Goal: Task Accomplishment & Management: Complete application form

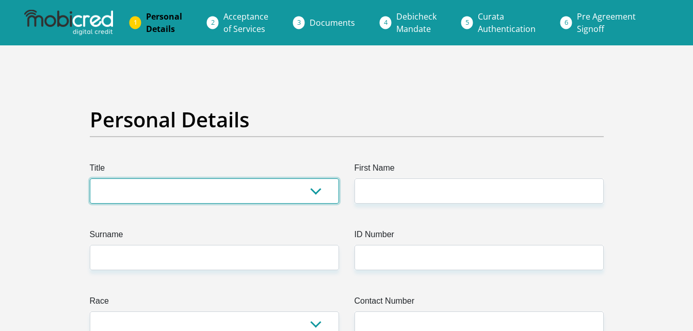
drag, startPoint x: 0, startPoint y: 0, endPoint x: 256, endPoint y: 191, distance: 319.0
click at [256, 191] on select "Mr Ms Mrs Dr [PERSON_NAME]" at bounding box center [214, 191] width 249 height 25
select select "Mrs"
click at [90, 179] on select "Mr Ms Mrs Dr [PERSON_NAME]" at bounding box center [214, 191] width 249 height 25
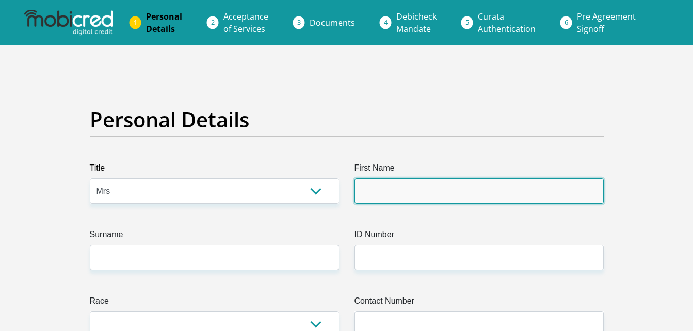
click at [386, 195] on input "First Name" at bounding box center [479, 191] width 249 height 25
type input "mone"
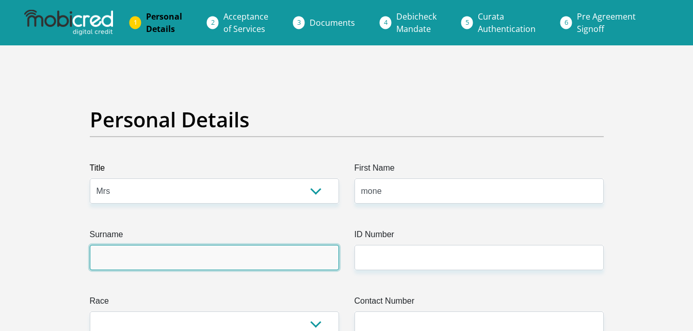
type input "[PERSON_NAME]"
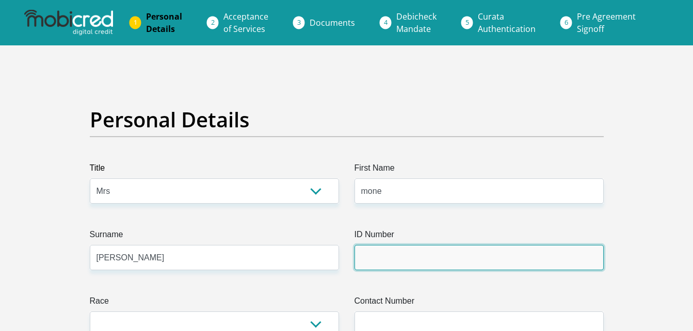
type input "8308230049081"
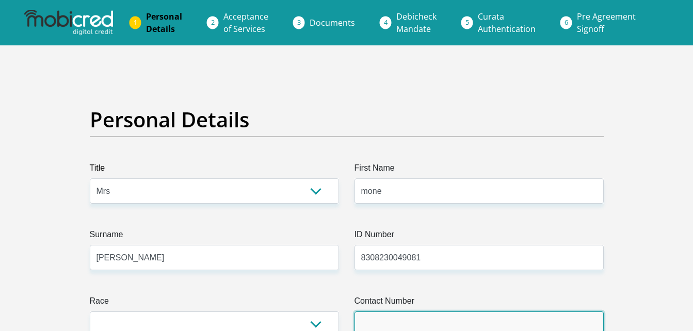
type input "0725923040"
select select "ZAF"
type input "[STREET_ADDRESS]"
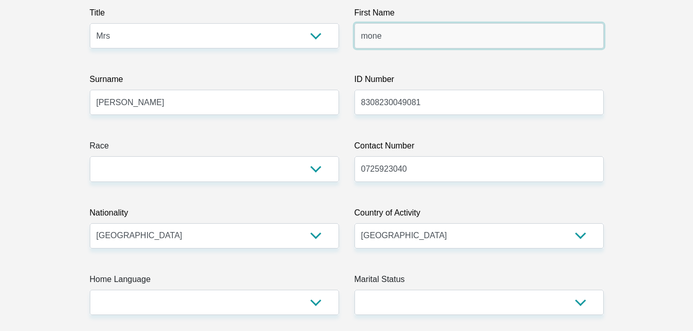
scroll to position [162, 0]
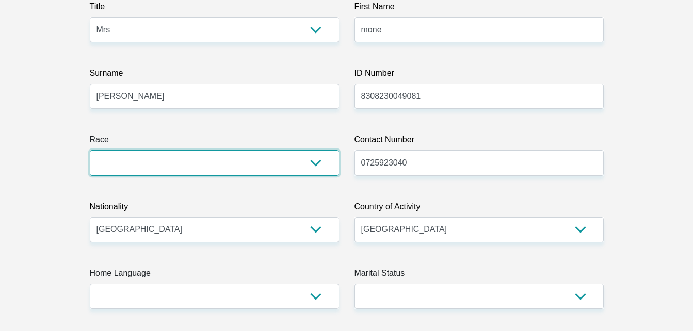
click at [253, 166] on select "Black Coloured Indian White Other" at bounding box center [214, 162] width 249 height 25
select select "4"
click at [90, 150] on select "Black Coloured Indian White Other" at bounding box center [214, 162] width 249 height 25
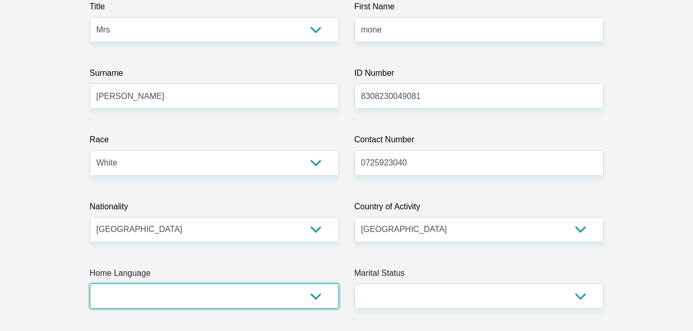
click at [186, 297] on select "Afrikaans English Sepedi South Ndebele Southern Sotho Swati Tsonga Tswana Venda…" at bounding box center [214, 296] width 249 height 25
select select "afr"
click at [90, 284] on select "Afrikaans English Sepedi South Ndebele Southern Sotho Swati Tsonga Tswana Venda…" at bounding box center [214, 296] width 249 height 25
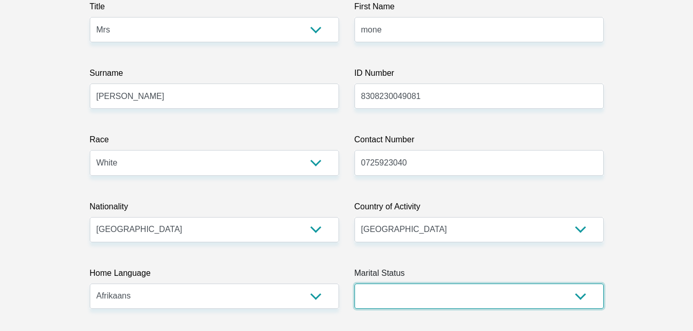
click at [386, 293] on select "Married ANC Single Divorced Widowed Married COP or Customary Law" at bounding box center [479, 296] width 249 height 25
select select "1"
click at [355, 284] on select "Married ANC Single Divorced Widowed Married COP or Customary Law" at bounding box center [479, 296] width 249 height 25
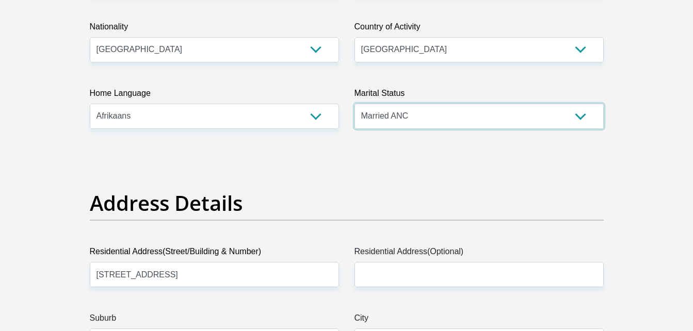
scroll to position [385, 0]
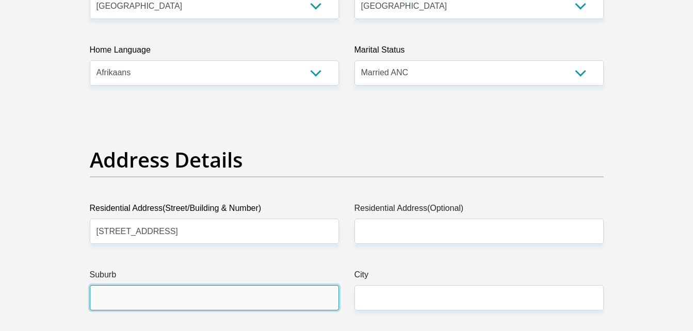
click at [257, 297] on input "Suburb" at bounding box center [214, 297] width 249 height 25
type input "[GEOGRAPHIC_DATA]"
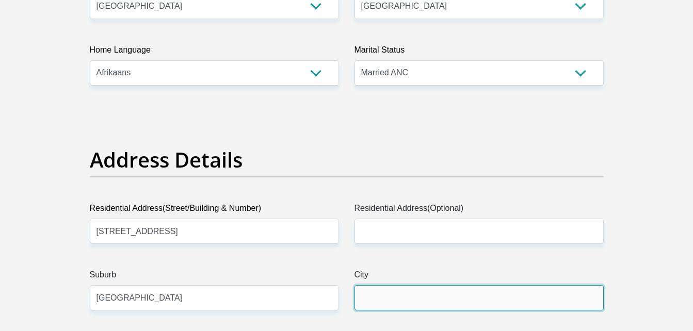
type input "[GEOGRAPHIC_DATA]"
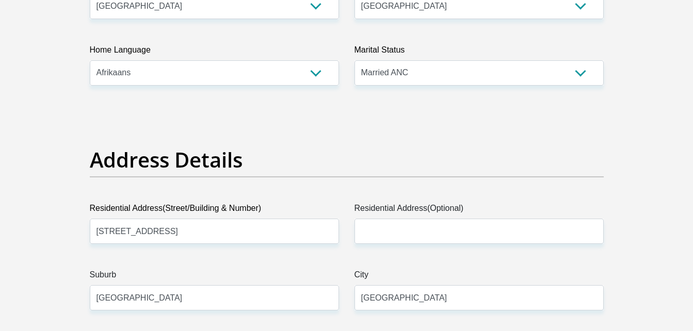
type input "6849"
type input "[EMAIL_ADDRESS][DOMAIN_NAME]"
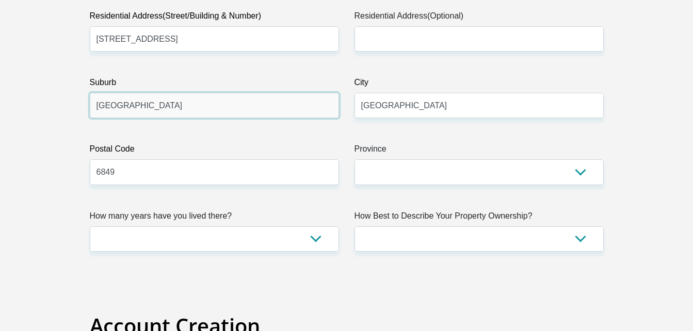
scroll to position [584, 0]
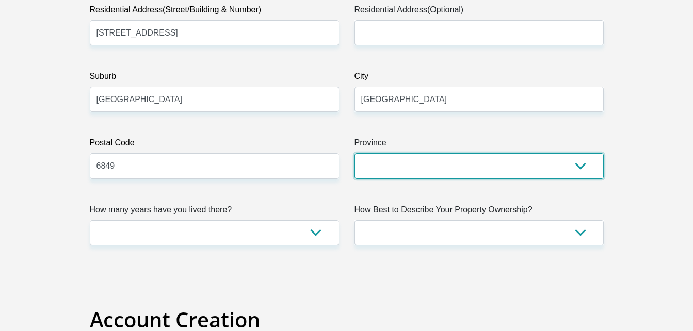
click at [545, 164] on select "Eastern Cape Free State [GEOGRAPHIC_DATA] [GEOGRAPHIC_DATA][DATE] [GEOGRAPHIC_D…" at bounding box center [479, 165] width 249 height 25
select select "Western Cape"
click at [355, 153] on select "Eastern Cape Free State [GEOGRAPHIC_DATA] [GEOGRAPHIC_DATA][DATE] [GEOGRAPHIC_D…" at bounding box center [479, 165] width 249 height 25
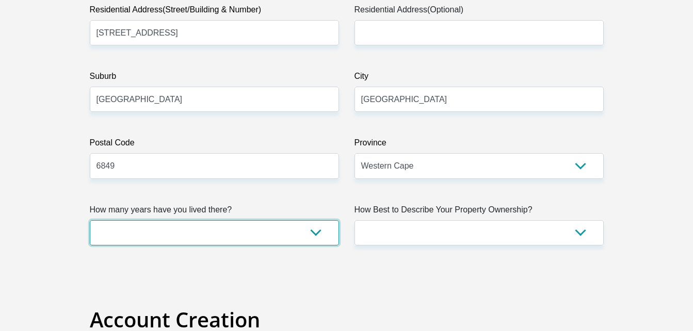
click at [200, 231] on select "less than 1 year 1-3 years 3-5 years 5+ years" at bounding box center [214, 232] width 249 height 25
select select "5"
click at [90, 220] on select "less than 1 year 1-3 years 3-5 years 5+ years" at bounding box center [214, 232] width 249 height 25
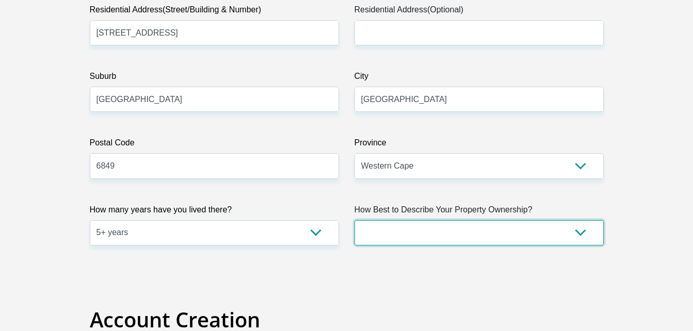
click at [387, 233] on select "Owned Rented Family Owned Company Dwelling" at bounding box center [479, 232] width 249 height 25
select select "Owned"
click at [355, 220] on select "Owned Rented Family Owned Company Dwelling" at bounding box center [479, 232] width 249 height 25
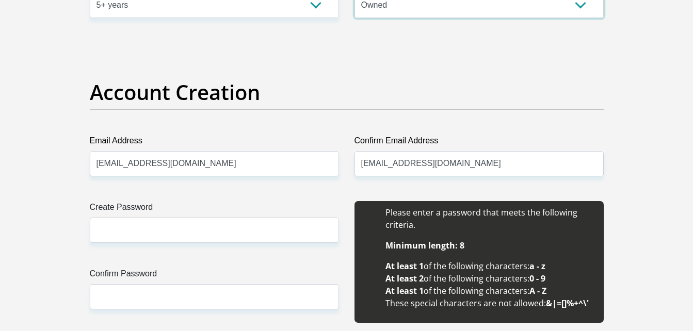
scroll to position [845, 0]
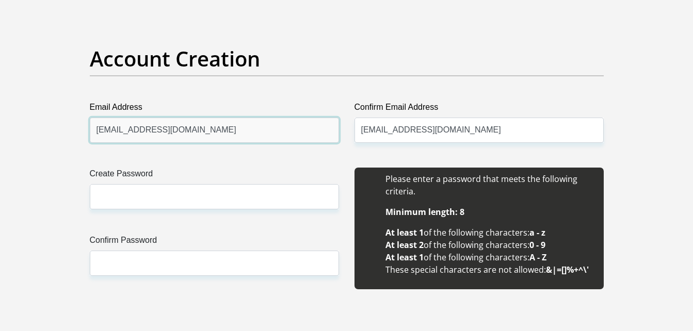
click at [260, 133] on input "[EMAIL_ADDRESS][DOMAIN_NAME]" at bounding box center [214, 130] width 249 height 25
type input "m"
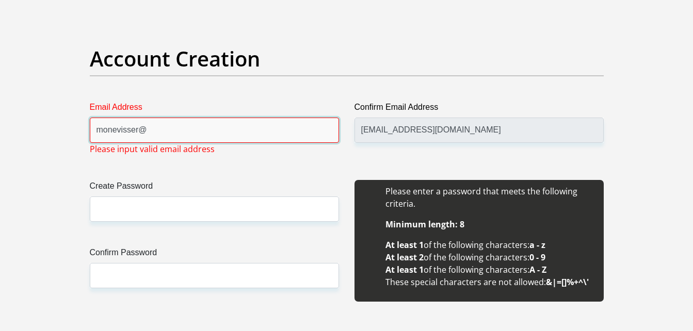
type input "[EMAIL_ADDRESS][DOMAIN_NAME]"
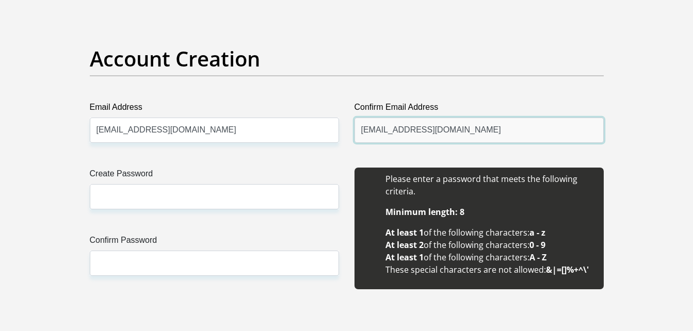
type input "[EMAIL_ADDRESS][DOMAIN_NAME]"
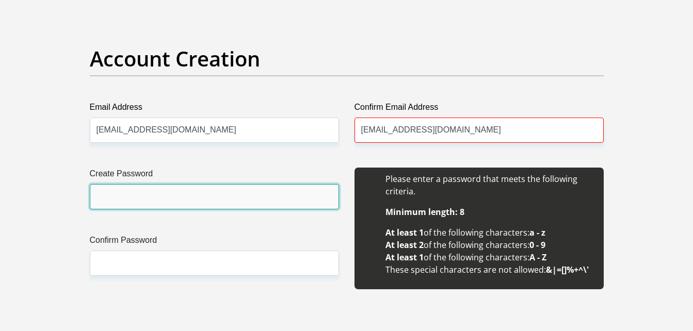
click at [259, 188] on input "Create Password" at bounding box center [214, 196] width 249 height 25
type input "Mone#3456"
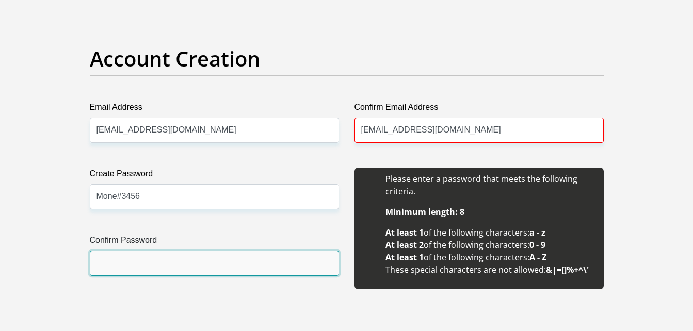
click at [137, 261] on input "Confirm Password" at bounding box center [214, 263] width 249 height 25
type input "Mone#3456"
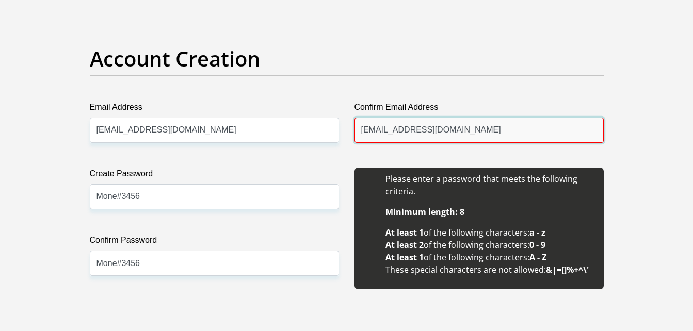
click at [518, 132] on input "[EMAIL_ADDRESS][DOMAIN_NAME]" at bounding box center [479, 130] width 249 height 25
type input "[EMAIL_ADDRESS][DOMAIN_NAME]"
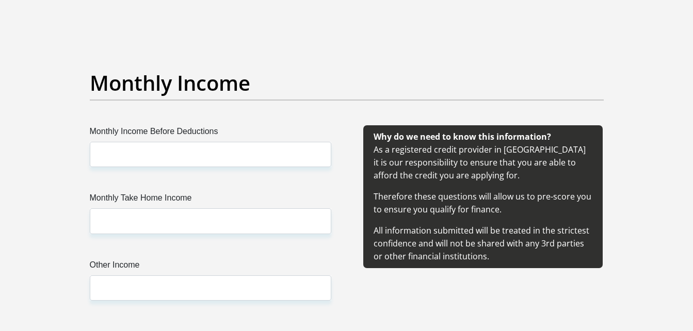
scroll to position [1156, 0]
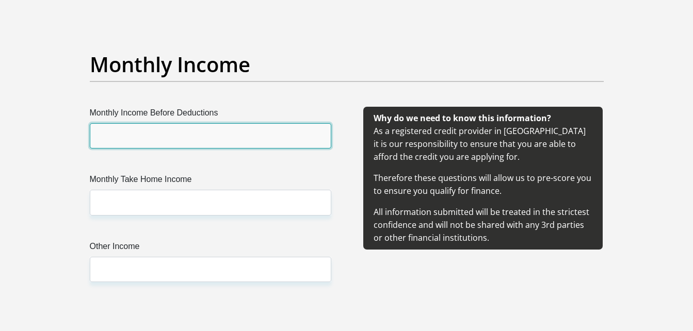
click at [213, 132] on input "Monthly Income Before Deductions" at bounding box center [211, 135] width 242 height 25
type input "28000"
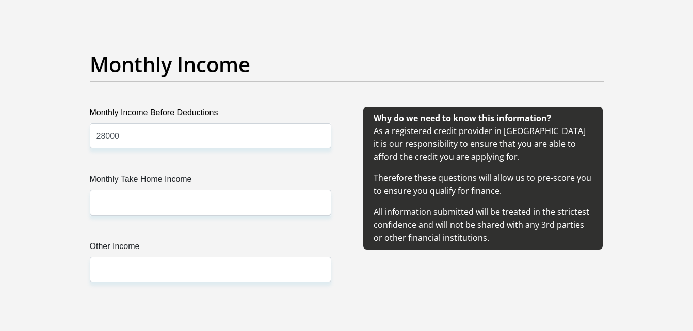
click at [146, 187] on label "Monthly Take Home Income" at bounding box center [211, 181] width 242 height 17
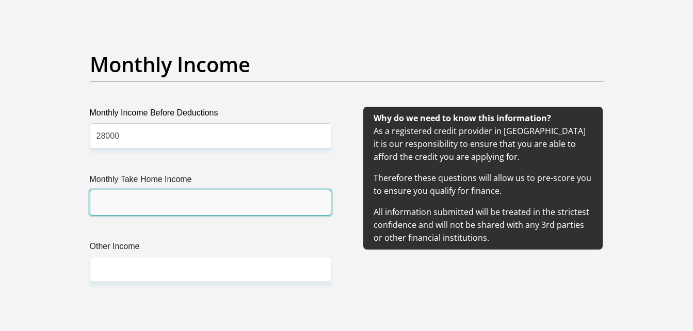
click at [146, 190] on input "Monthly Take Home Income" at bounding box center [211, 202] width 242 height 25
click at [144, 198] on input "Monthly Take Home Income" at bounding box center [211, 202] width 242 height 25
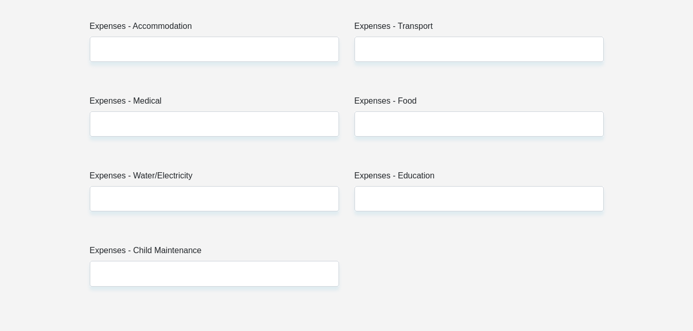
scroll to position [1541, 0]
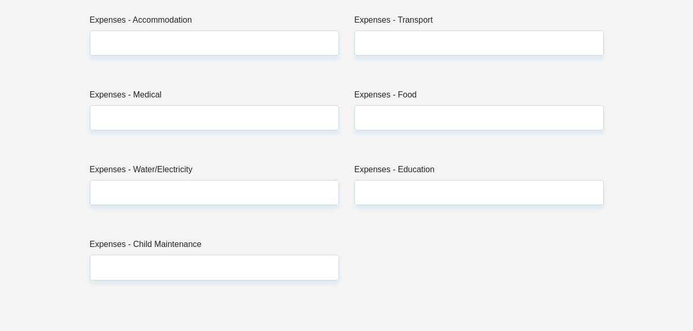
type input "5000"
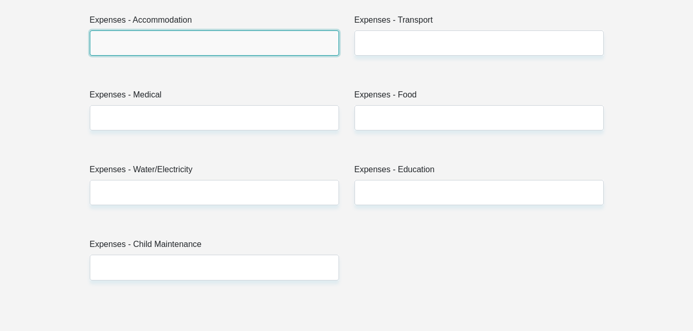
click at [258, 51] on input "Expenses - Accommodation" at bounding box center [214, 42] width 249 height 25
type input "4000"
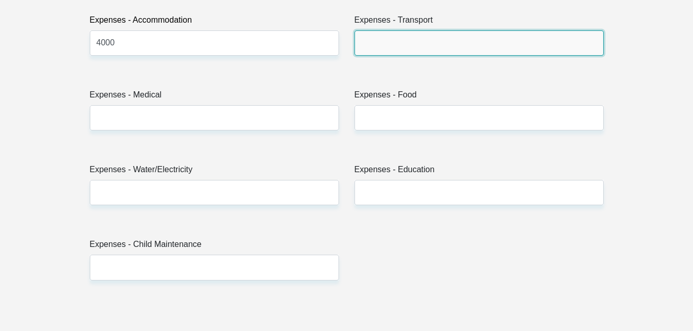
click at [401, 49] on input "Expenses - Transport" at bounding box center [479, 42] width 249 height 25
type input "3000"
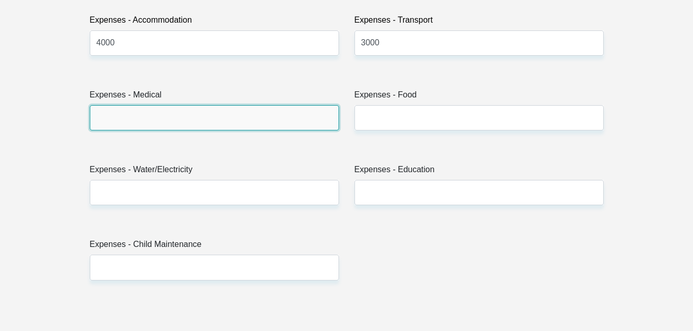
click at [218, 117] on input "Expenses - Medical" at bounding box center [214, 117] width 249 height 25
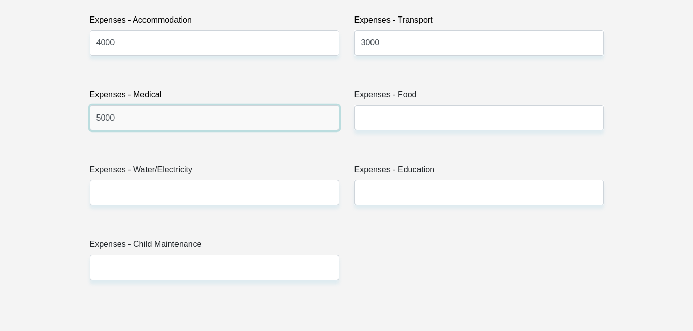
type input "5000"
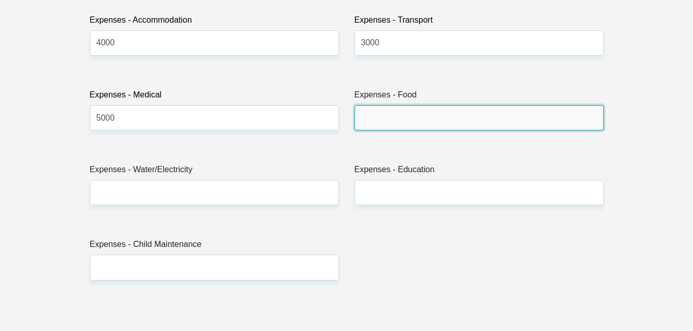
click at [399, 125] on input "Expenses - Food" at bounding box center [479, 117] width 249 height 25
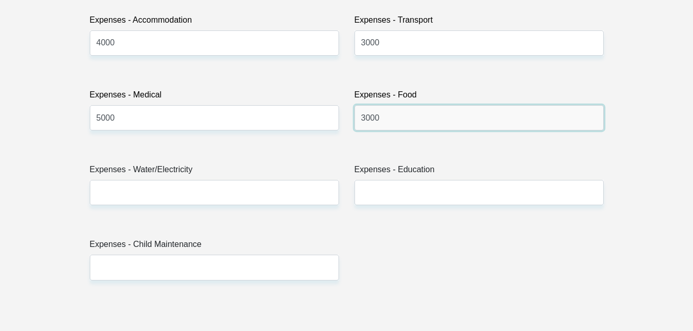
type input "3000"
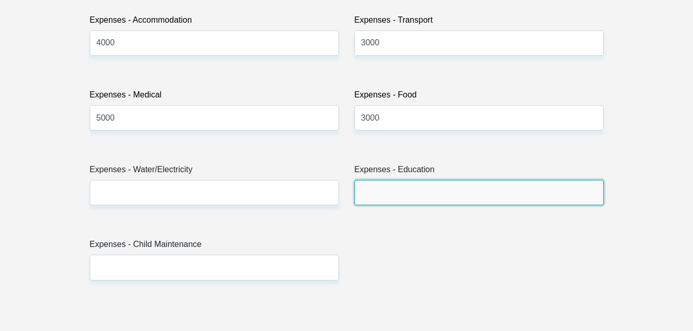
click at [414, 185] on input "Expenses - Education" at bounding box center [479, 192] width 249 height 25
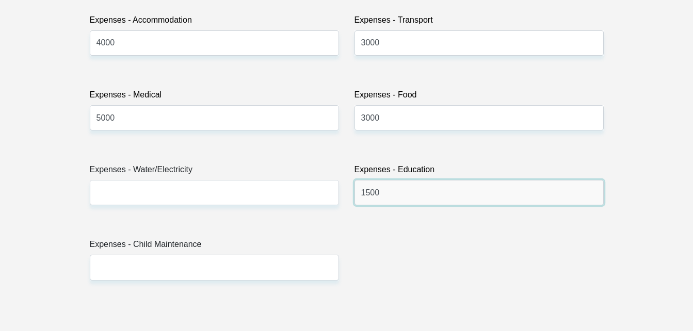
type input "1500"
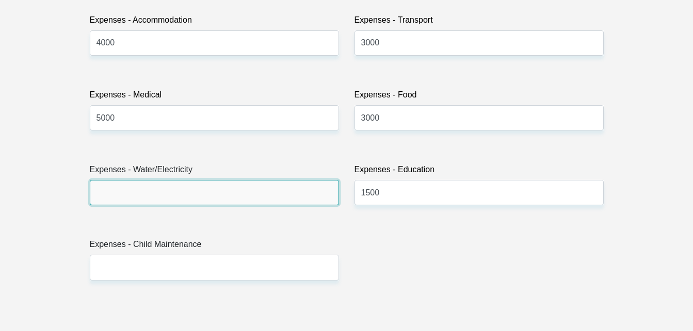
click at [187, 202] on input "Expenses - Water/Electricity" at bounding box center [214, 192] width 249 height 25
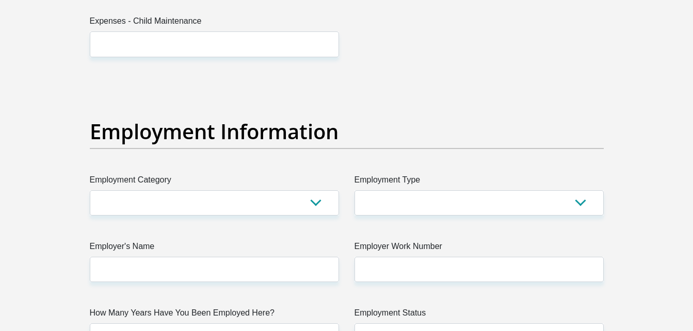
scroll to position [1783, 0]
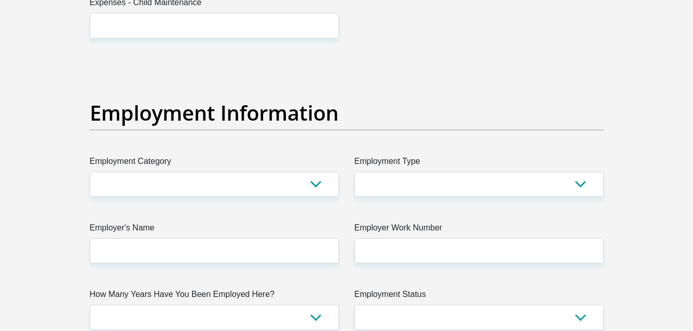
type input "2000"
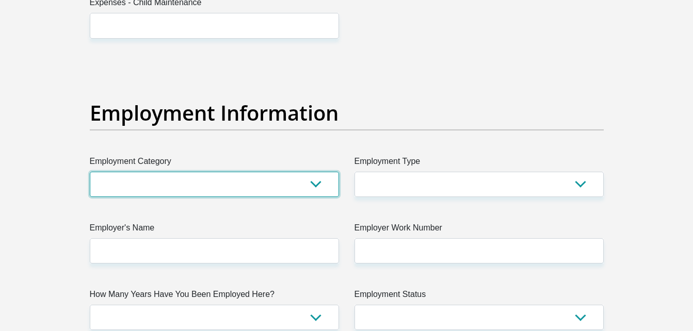
click at [318, 184] on select "AGRICULTURE ALCOHOL & TOBACCO CONSTRUCTION MATERIALS METALLURGY EQUIPMENT FOR R…" at bounding box center [214, 184] width 249 height 25
select select "2"
click at [90, 172] on select "AGRICULTURE ALCOHOL & TOBACCO CONSTRUCTION MATERIALS METALLURGY EQUIPMENT FOR R…" at bounding box center [214, 184] width 249 height 25
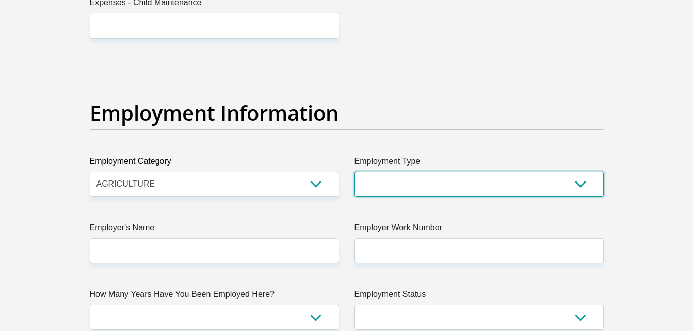
click at [482, 193] on select "College/Lecturer Craft Seller Creative Driver Executive Farmer Forces - Non Com…" at bounding box center [479, 184] width 249 height 25
select select "Manager"
click at [355, 172] on select "College/Lecturer Craft Seller Creative Driver Executive Farmer Forces - Non Com…" at bounding box center [479, 184] width 249 height 25
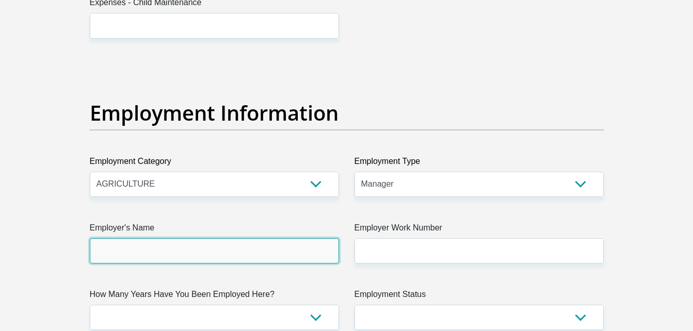
click at [236, 256] on input "Employer's Name" at bounding box center [214, 250] width 249 height 25
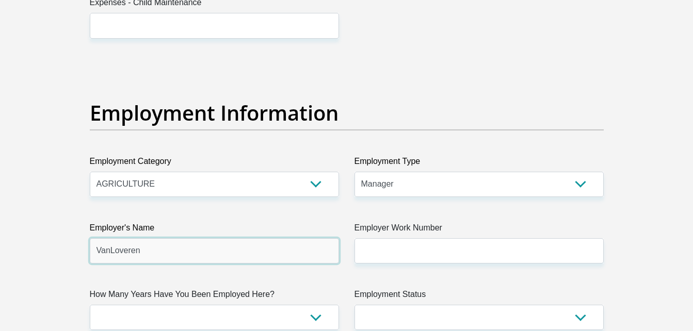
type input "VanLoveren"
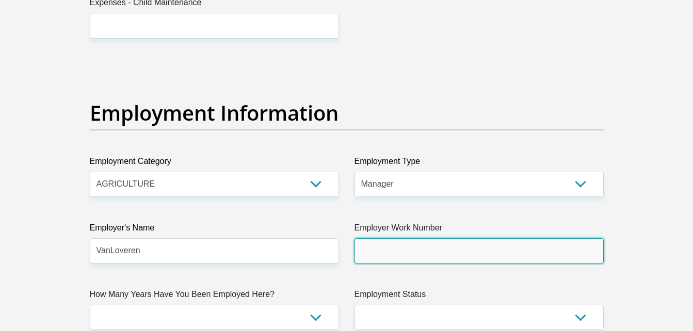
click at [542, 251] on input "Employer Work Number" at bounding box center [479, 250] width 249 height 25
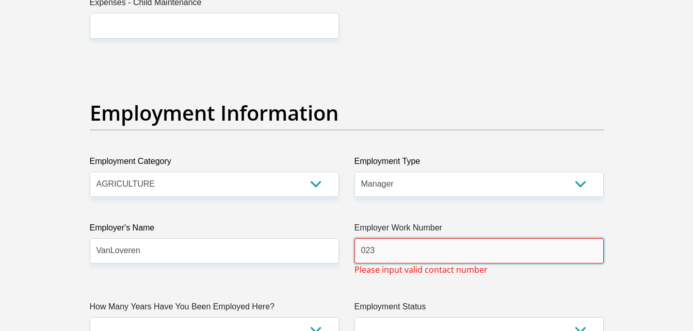
type input "0233475012"
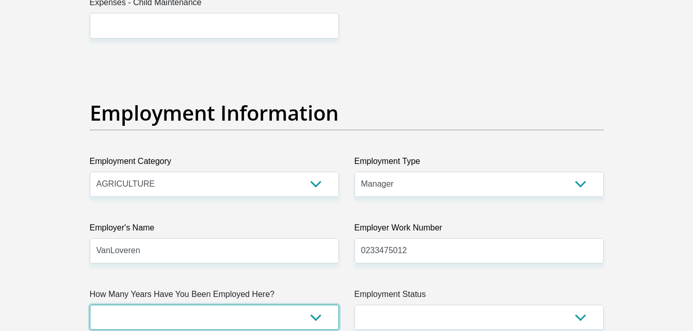
click at [322, 315] on select "less than 1 year 1-3 years 3-5 years 5+ years" at bounding box center [214, 317] width 249 height 25
select select "60"
click at [90, 305] on select "less than 1 year 1-3 years 3-5 years 5+ years" at bounding box center [214, 317] width 249 height 25
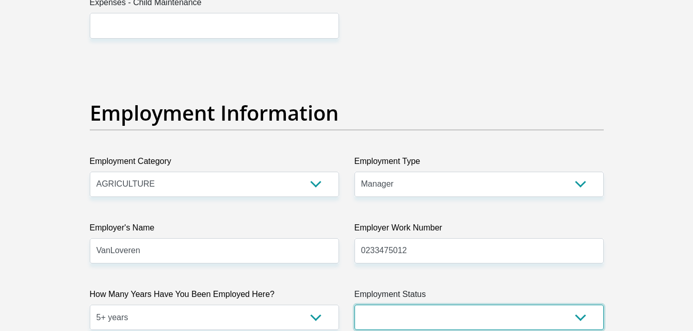
click at [416, 312] on select "Permanent/Full-time Part-time/Casual [DEMOGRAPHIC_DATA] Worker Self-Employed Ho…" at bounding box center [479, 317] width 249 height 25
click at [355, 305] on select "Permanent/Full-time Part-time/Casual [DEMOGRAPHIC_DATA] Worker Self-Employed Ho…" at bounding box center [479, 317] width 249 height 25
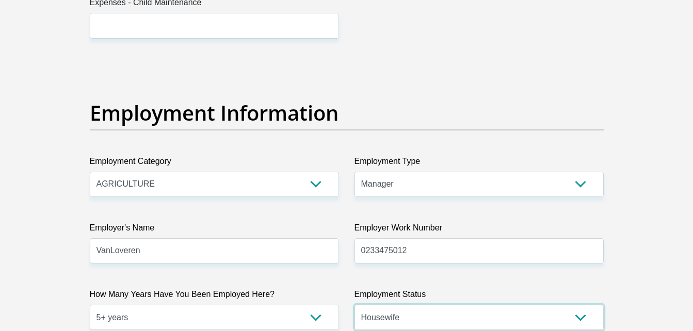
select select "6"
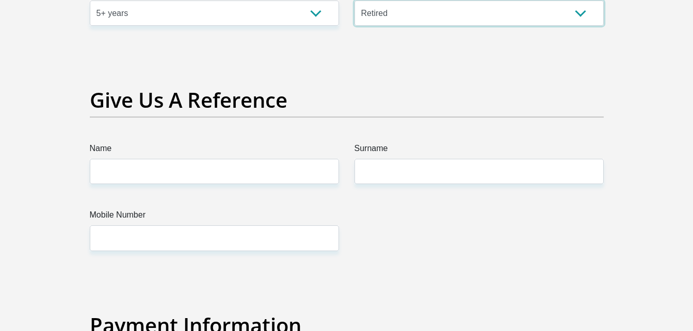
scroll to position [2100, 0]
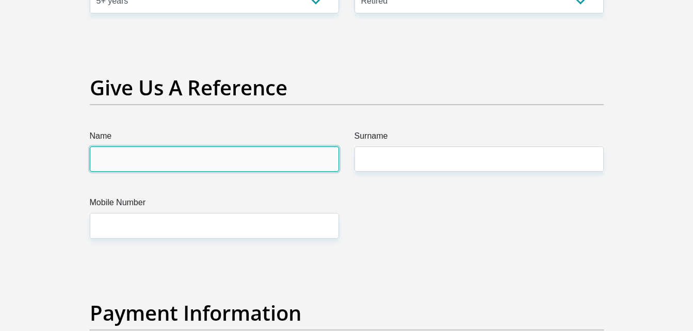
click at [266, 167] on input "Name" at bounding box center [214, 159] width 249 height 25
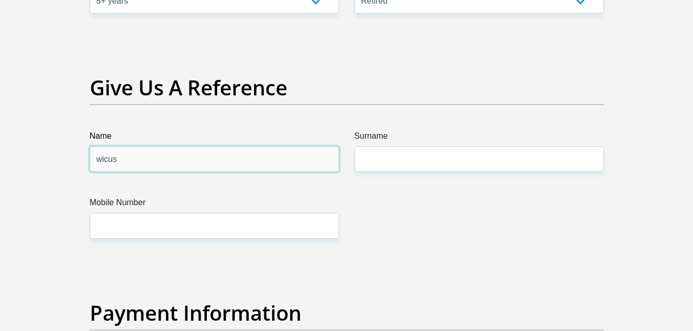
type input "wicus"
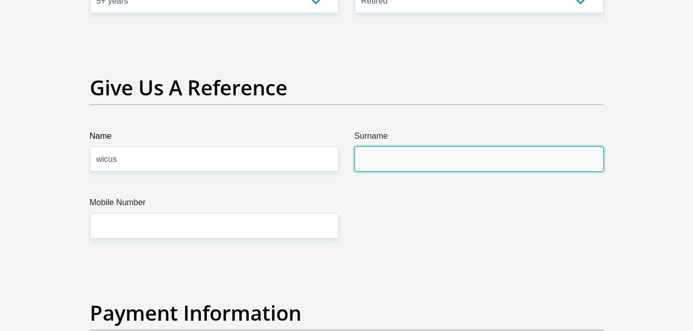
click at [444, 152] on input "Surname" at bounding box center [479, 159] width 249 height 25
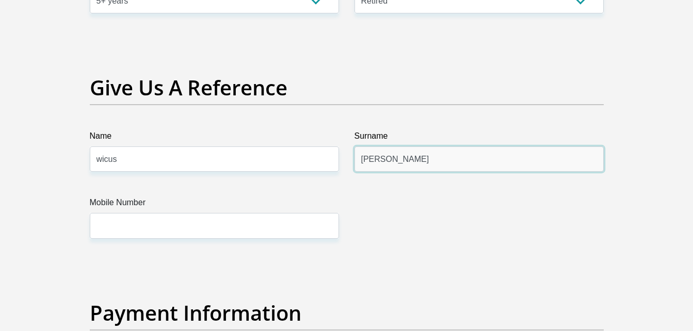
type input "[PERSON_NAME]"
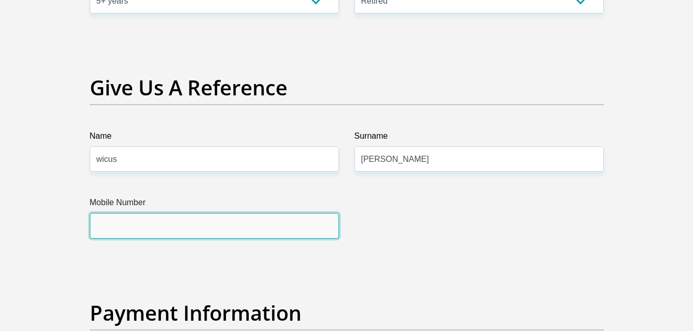
click at [273, 221] on input "Mobile Number" at bounding box center [214, 225] width 249 height 25
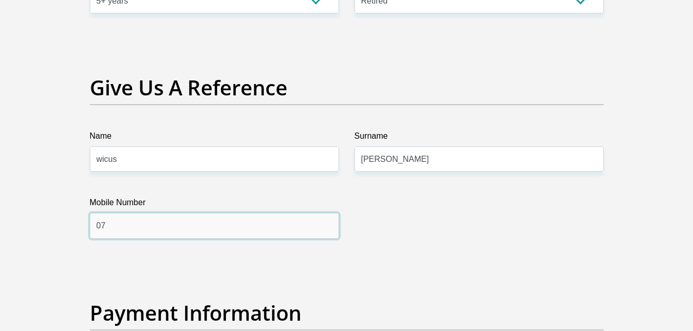
type input "0"
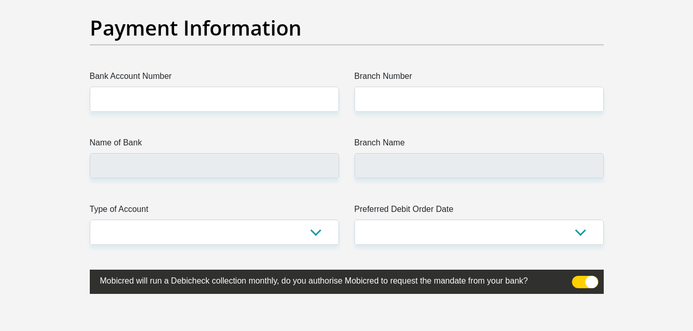
scroll to position [2416, 0]
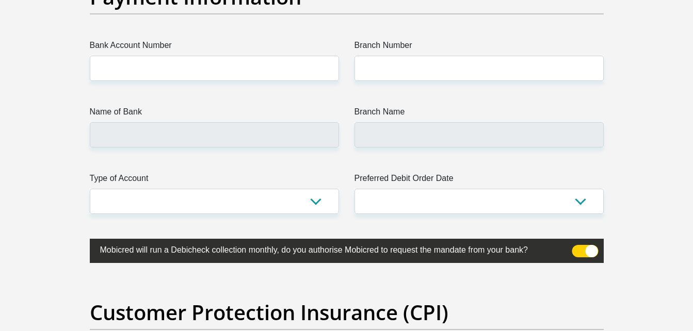
type input "0687071522"
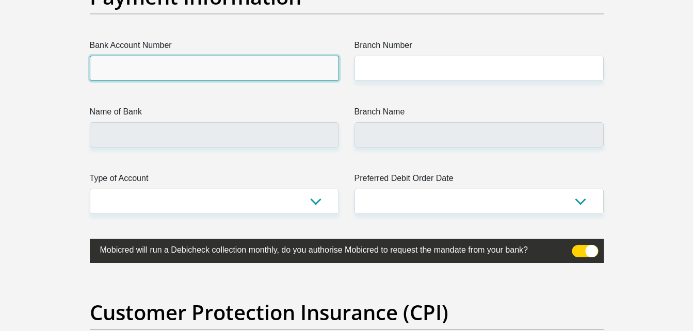
click at [325, 66] on input "Bank Account Number" at bounding box center [214, 68] width 249 height 25
type input "1245605216"
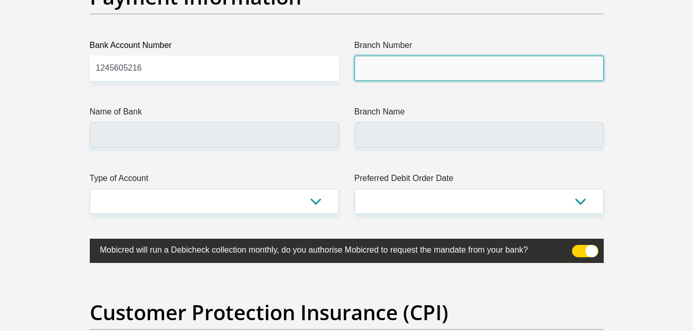
click at [387, 75] on input "Branch Number" at bounding box center [479, 68] width 249 height 25
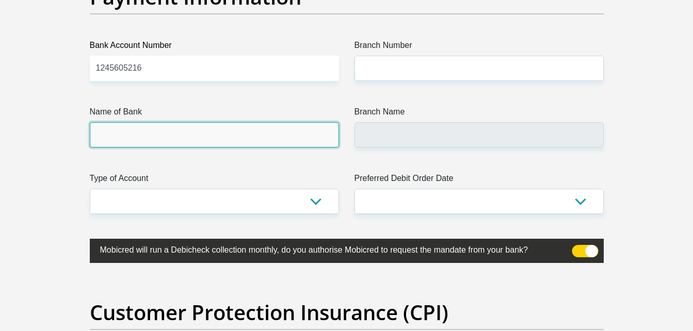
click at [263, 141] on input "Name of Bank" at bounding box center [214, 134] width 249 height 25
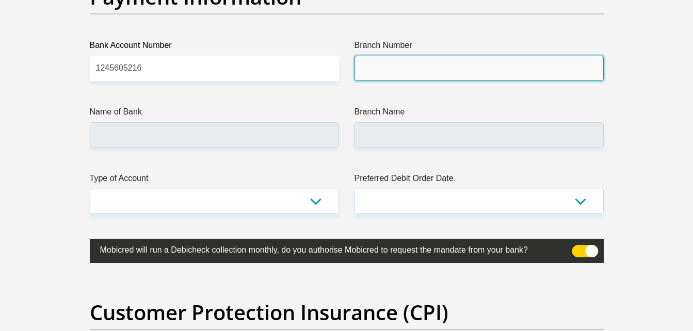
click at [387, 60] on input "Branch Number" at bounding box center [479, 68] width 249 height 25
type input "198765"
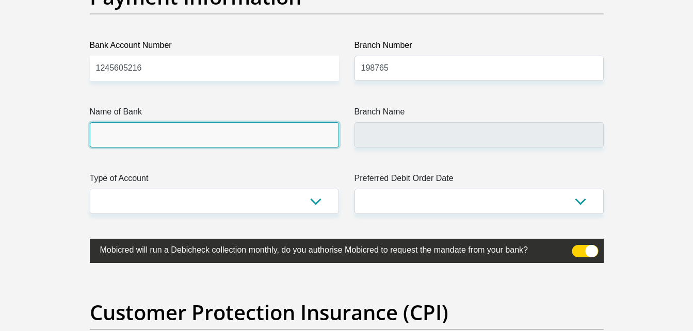
click at [306, 132] on input "Name of Bank" at bounding box center [214, 134] width 249 height 25
type input "NEDBANK"
type input "NEDBANK [GEOGRAPHIC_DATA]"
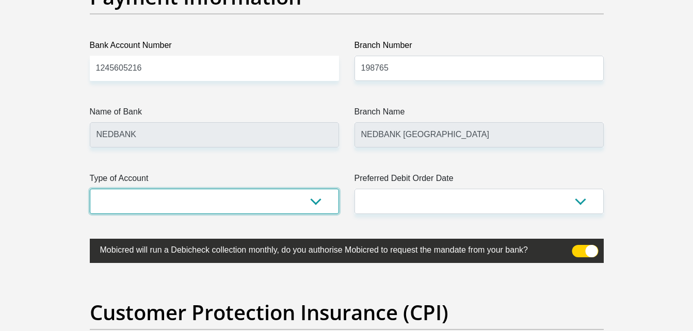
click at [243, 207] on select "Cheque Savings" at bounding box center [214, 201] width 249 height 25
select select "CUR"
click at [90, 189] on select "Cheque Savings" at bounding box center [214, 201] width 249 height 25
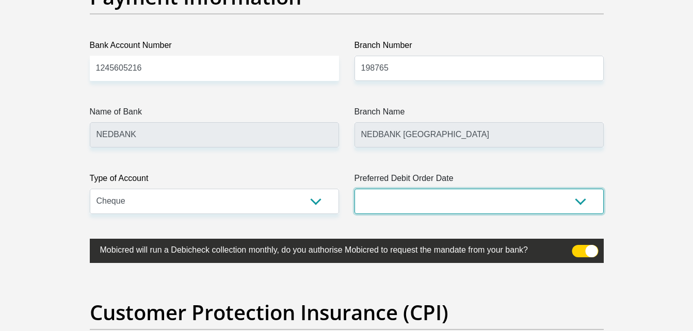
click at [397, 199] on select "1st 2nd 3rd 4th 5th 7th 18th 19th 20th 21st 22nd 23rd 24th 25th 26th 27th 28th …" at bounding box center [479, 201] width 249 height 25
select select "26"
click at [355, 189] on select "1st 2nd 3rd 4th 5th 7th 18th 19th 20th 21st 22nd 23rd 24th 25th 26th 27th 28th …" at bounding box center [479, 201] width 249 height 25
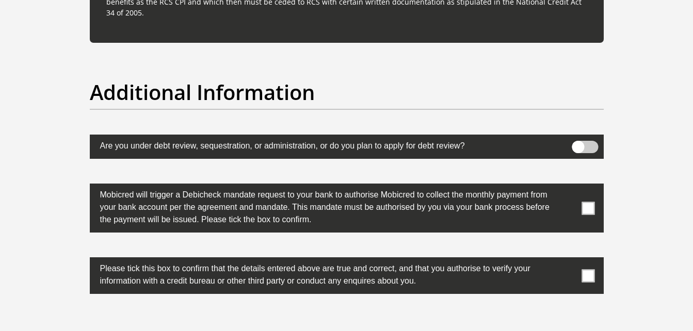
scroll to position [3180, 0]
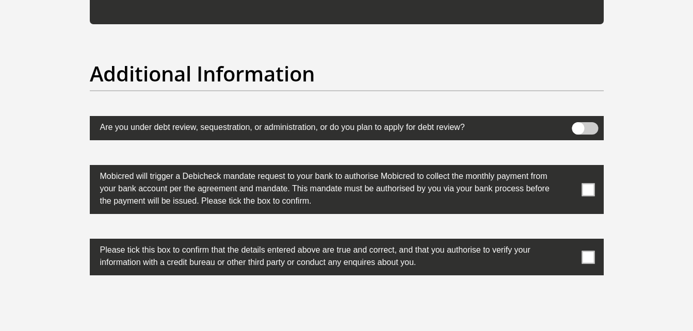
click at [588, 192] on span at bounding box center [588, 189] width 13 height 13
click at [568, 168] on input "checkbox" at bounding box center [568, 168] width 0 height 0
click at [589, 258] on span at bounding box center [588, 257] width 13 height 13
click at [568, 242] on input "checkbox" at bounding box center [568, 242] width 0 height 0
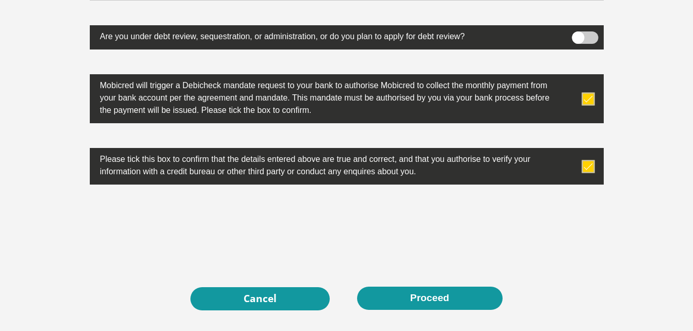
scroll to position [3372, 0]
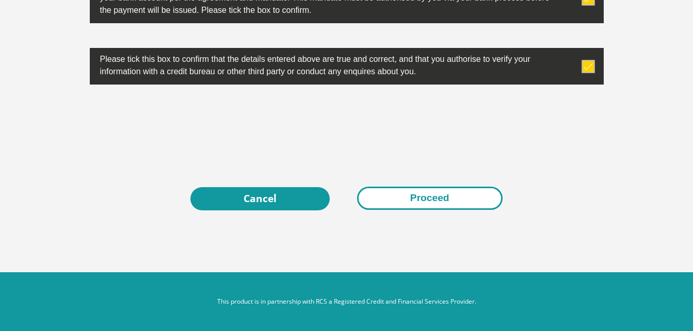
click at [446, 204] on button "Proceed" at bounding box center [430, 198] width 146 height 23
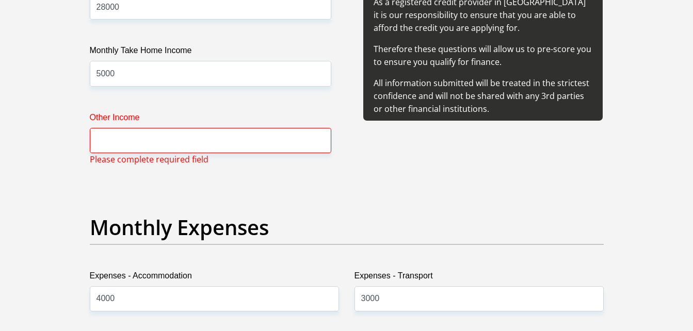
scroll to position [1302, 0]
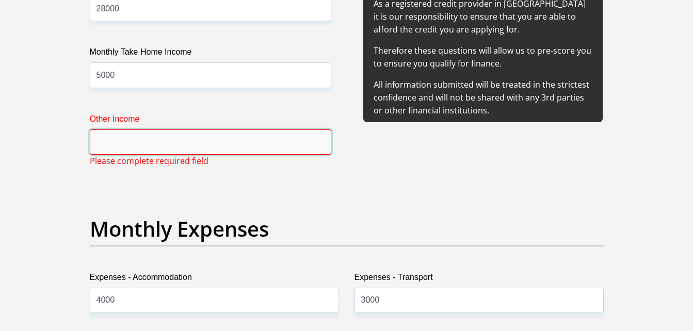
click at [220, 141] on input "Other Income" at bounding box center [211, 142] width 242 height 25
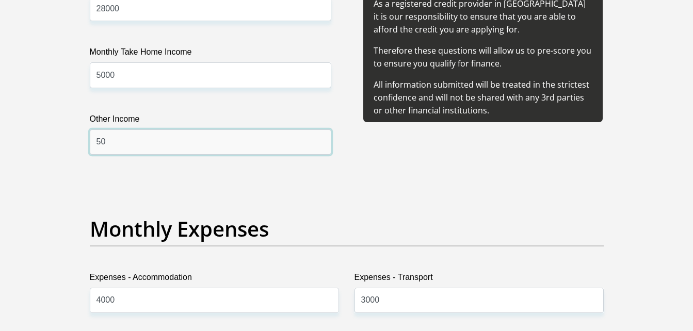
type input "5"
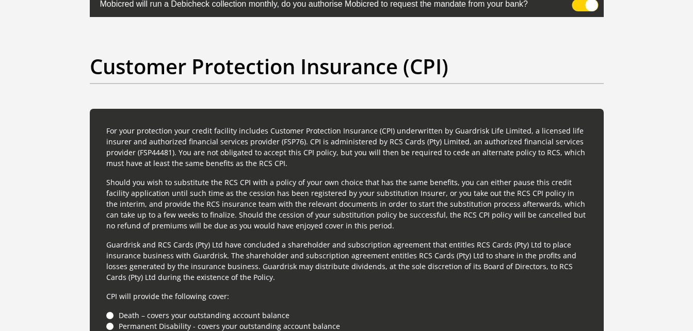
scroll to position [3404, 0]
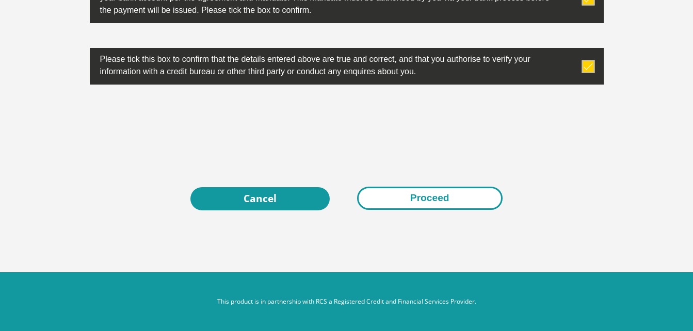
type input "0"
click at [463, 193] on button "Proceed" at bounding box center [430, 198] width 146 height 23
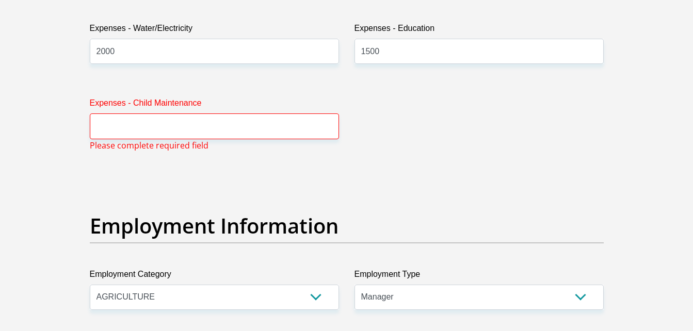
scroll to position [1686, 0]
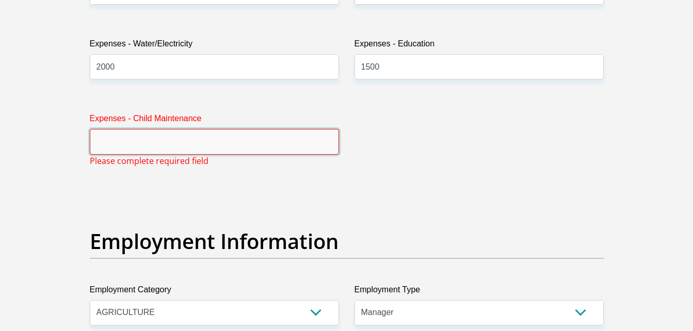
click at [241, 146] on input "Expenses - Child Maintenance" at bounding box center [214, 141] width 249 height 25
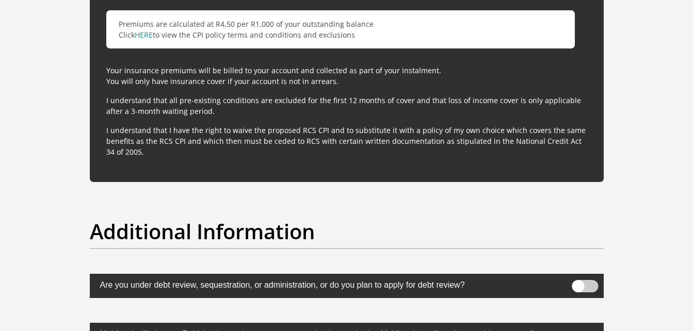
scroll to position [3392, 0]
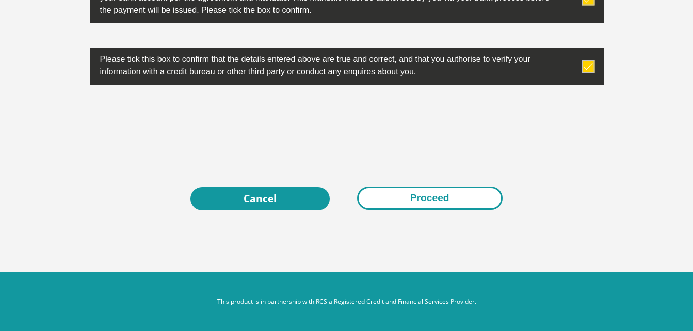
type input "1000"
click at [487, 200] on button "Proceed" at bounding box center [430, 198] width 146 height 23
click at [400, 198] on button "Proceed" at bounding box center [430, 198] width 146 height 23
drag, startPoint x: 400, startPoint y: 198, endPoint x: 396, endPoint y: 194, distance: 5.5
click at [396, 194] on button "Proceed" at bounding box center [430, 198] width 146 height 23
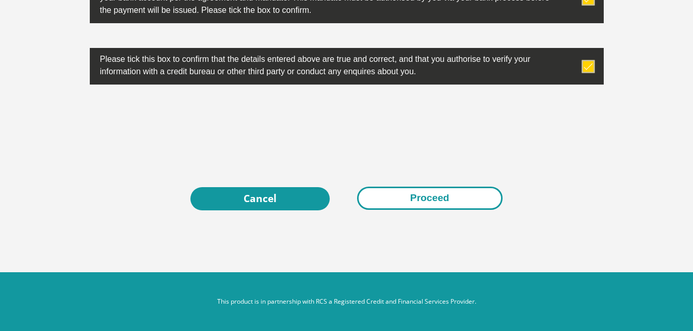
click at [396, 194] on button "Proceed" at bounding box center [430, 198] width 146 height 23
click at [435, 192] on button "Proceed" at bounding box center [430, 198] width 146 height 23
click at [453, 200] on button "Proceed" at bounding box center [430, 198] width 146 height 23
click at [451, 200] on button "Proceed" at bounding box center [430, 198] width 146 height 23
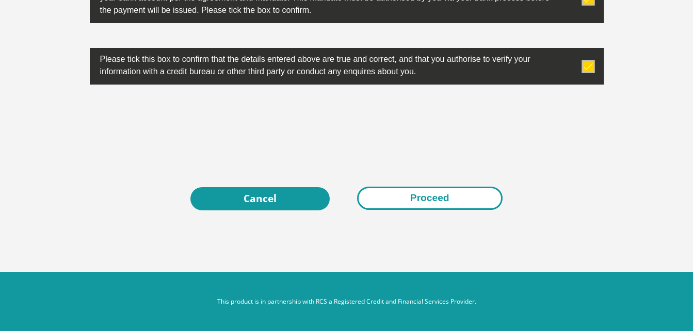
click at [451, 200] on button "Proceed" at bounding box center [430, 198] width 146 height 23
click at [419, 195] on button "Proceed" at bounding box center [430, 198] width 146 height 23
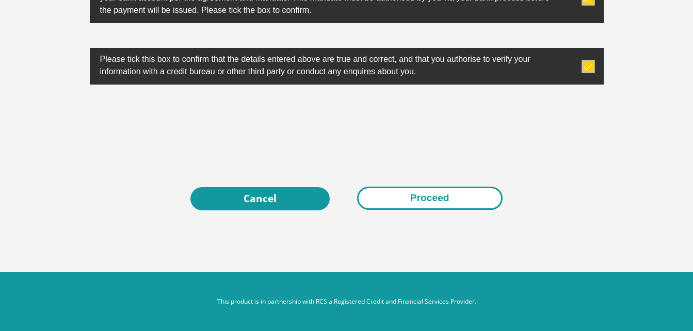
click at [419, 195] on button "Proceed" at bounding box center [430, 198] width 146 height 23
click at [416, 195] on button "Proceed" at bounding box center [430, 198] width 146 height 23
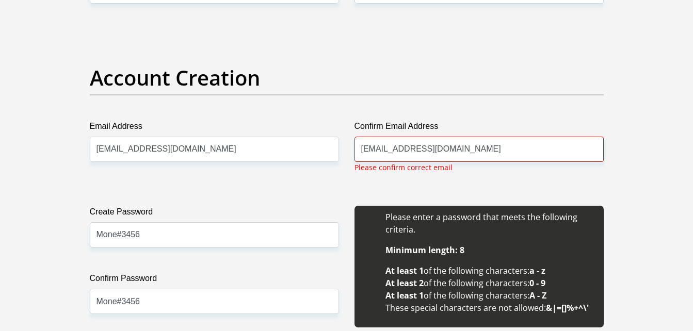
scroll to position [3358, 0]
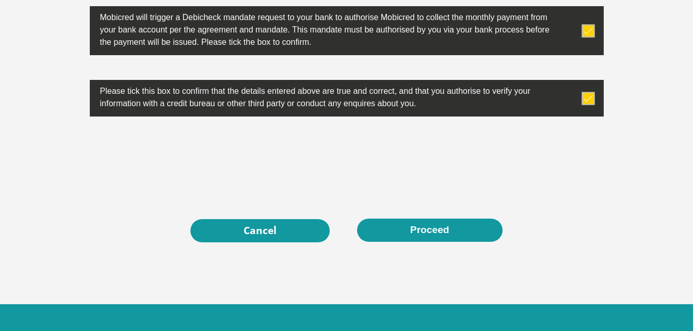
click at [491, 145] on div at bounding box center [347, 161] width 530 height 40
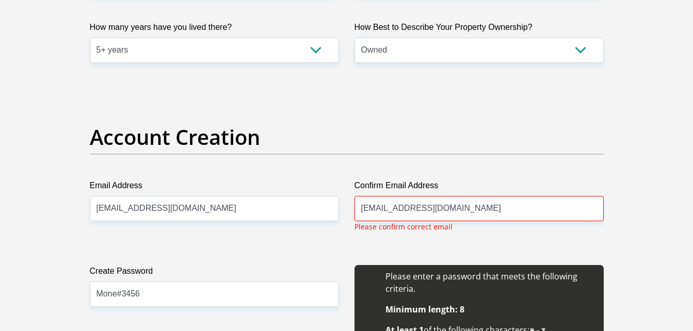
scroll to position [779, 0]
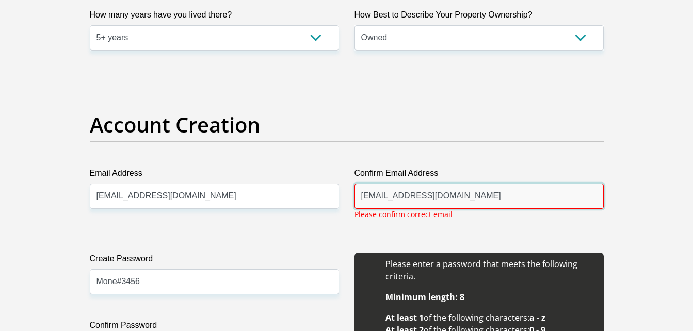
click at [498, 197] on input "[EMAIL_ADDRESS][DOMAIN_NAME]" at bounding box center [479, 196] width 249 height 25
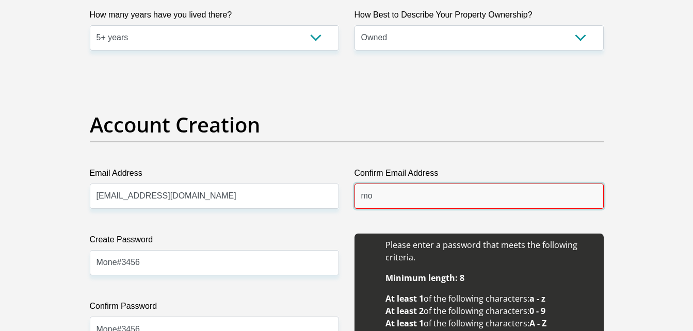
type input "m"
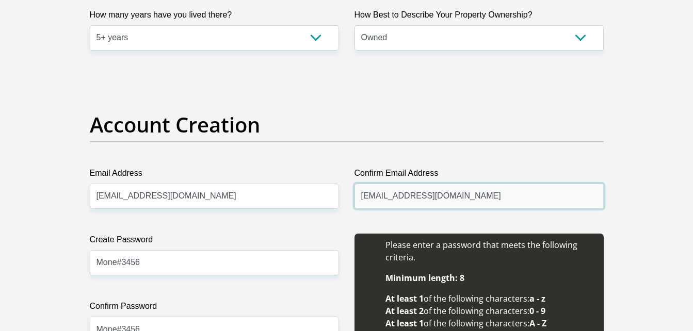
type input "[EMAIL_ADDRESS][DOMAIN_NAME]"
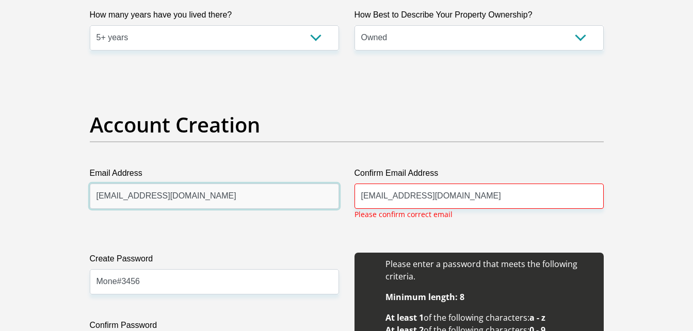
click at [199, 194] on input "[EMAIL_ADDRESS][DOMAIN_NAME]" at bounding box center [214, 196] width 249 height 25
click at [186, 202] on input "[EMAIL_ADDRESS][DOMAIN_NAME]" at bounding box center [214, 196] width 249 height 25
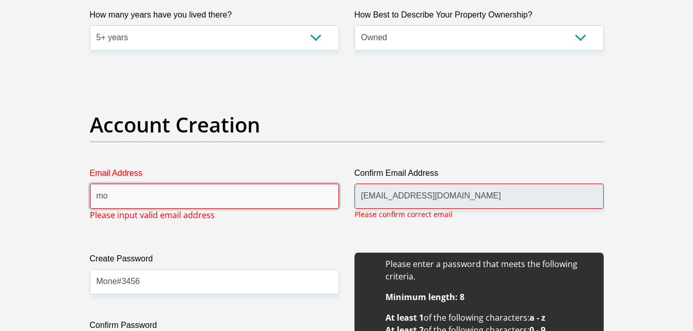
type input "m"
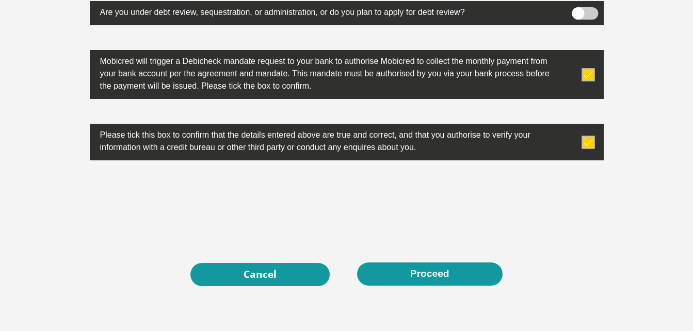
scroll to position [3392, 0]
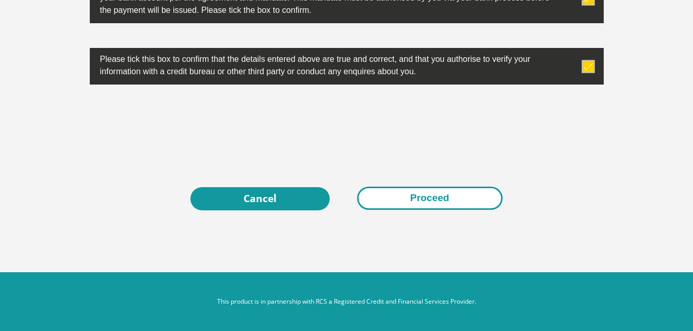
click at [419, 197] on button "Proceed" at bounding box center [430, 198] width 146 height 23
click at [453, 202] on button "Proceed" at bounding box center [430, 198] width 146 height 23
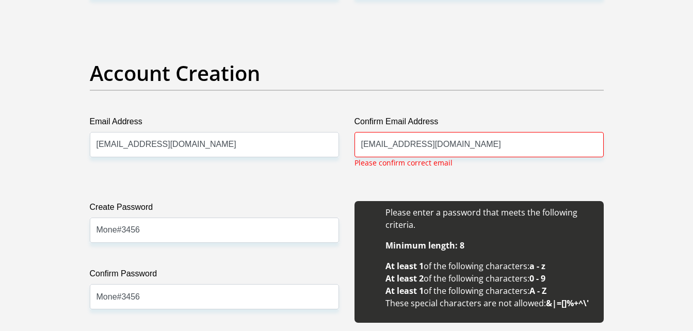
scroll to position [781, 0]
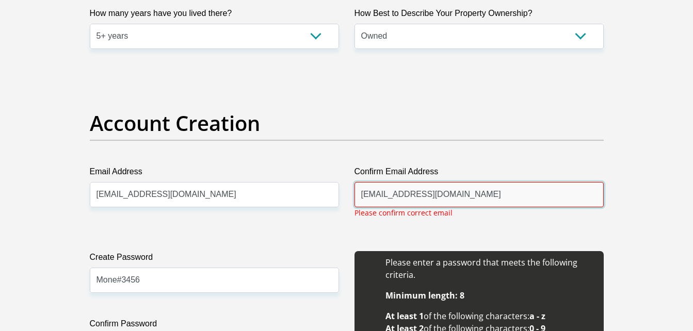
click at [452, 195] on input "[EMAIL_ADDRESS][DOMAIN_NAME]" at bounding box center [479, 194] width 249 height 25
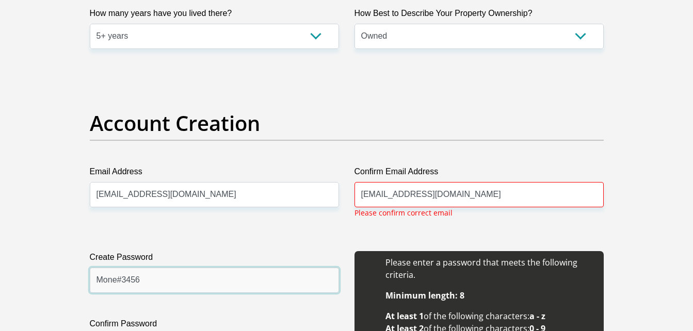
click at [204, 285] on input "Mone#3456" at bounding box center [214, 280] width 249 height 25
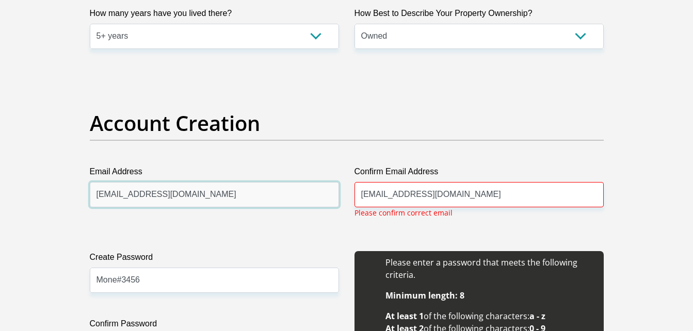
click at [209, 194] on input "[EMAIL_ADDRESS][DOMAIN_NAME]" at bounding box center [214, 194] width 249 height 25
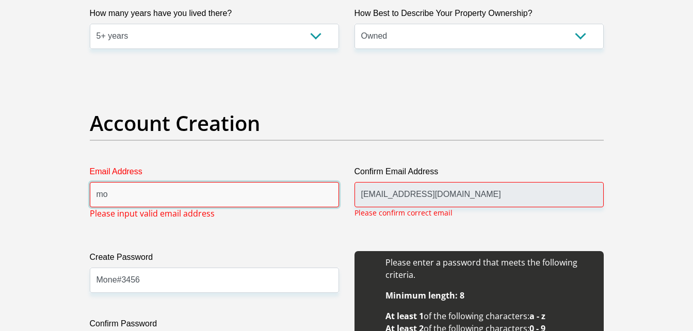
type input "m"
type input "[EMAIL_ADDRESS][DOMAIN_NAME]"
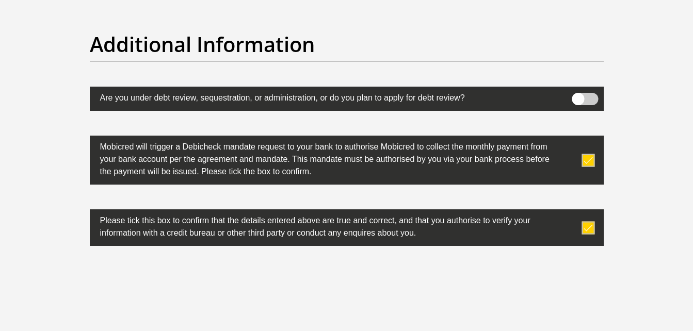
scroll to position [3335, 0]
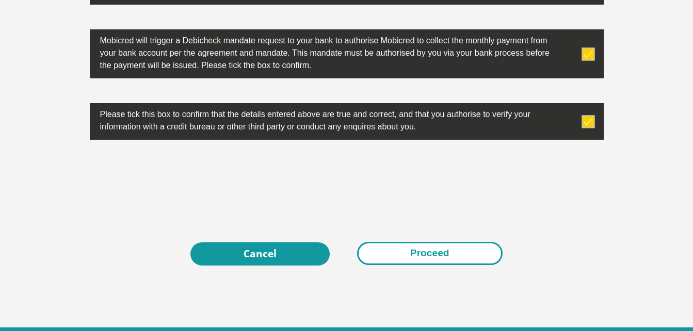
click at [457, 258] on button "Proceed" at bounding box center [430, 253] width 146 height 23
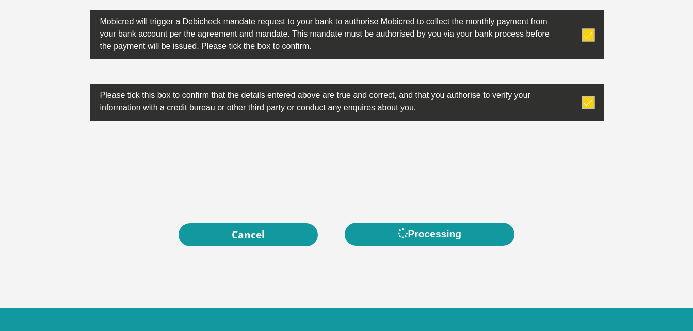
scroll to position [3316, 0]
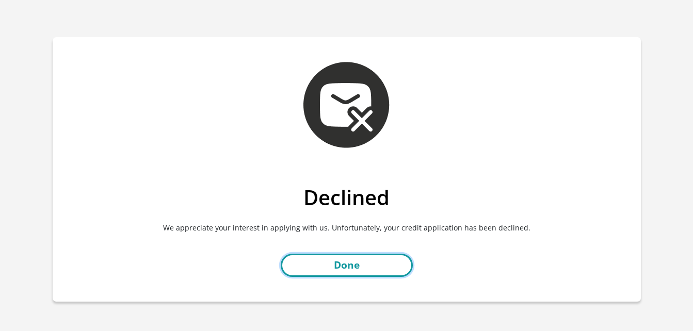
click at [321, 264] on link "Done" at bounding box center [347, 265] width 132 height 23
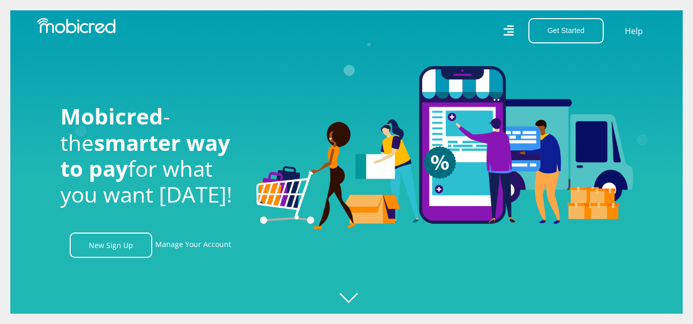
scroll to position [0, 339]
